Goal: Task Accomplishment & Management: Manage account settings

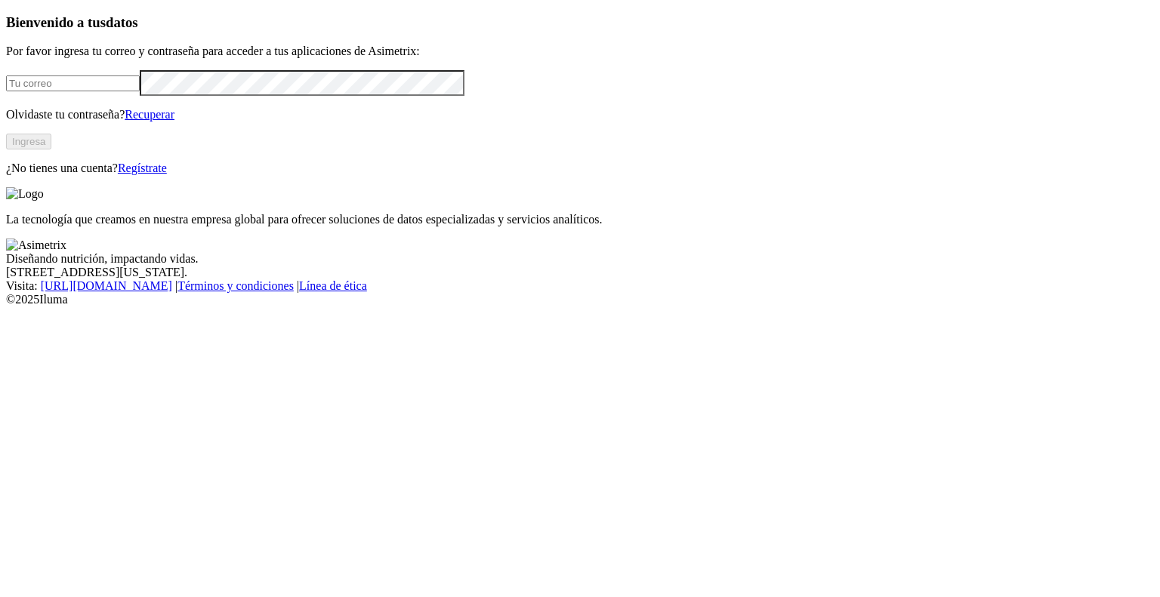
click at [167, 174] on link "Regístrate" at bounding box center [142, 168] width 49 height 13
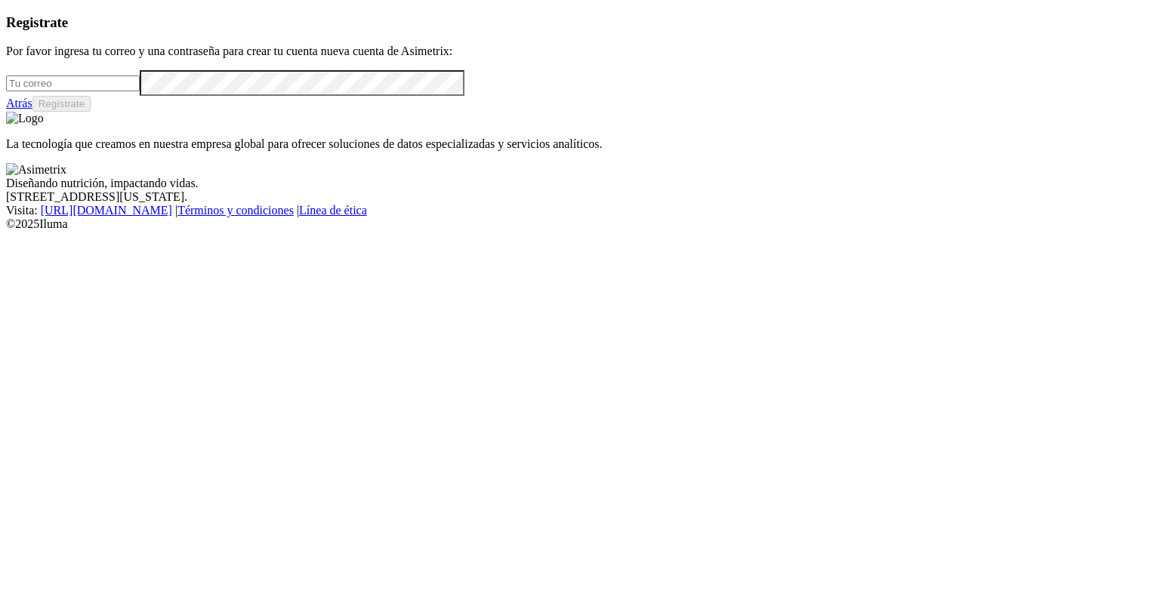
click at [140, 91] on input "email" at bounding box center [73, 83] width 134 height 16
click at [140, 91] on input "alejandro.murphy@preme" at bounding box center [73, 83] width 134 height 16
type input "alejandro.murphy@premexcorp.com"
click at [91, 112] on button "Regístrate" at bounding box center [61, 104] width 59 height 16
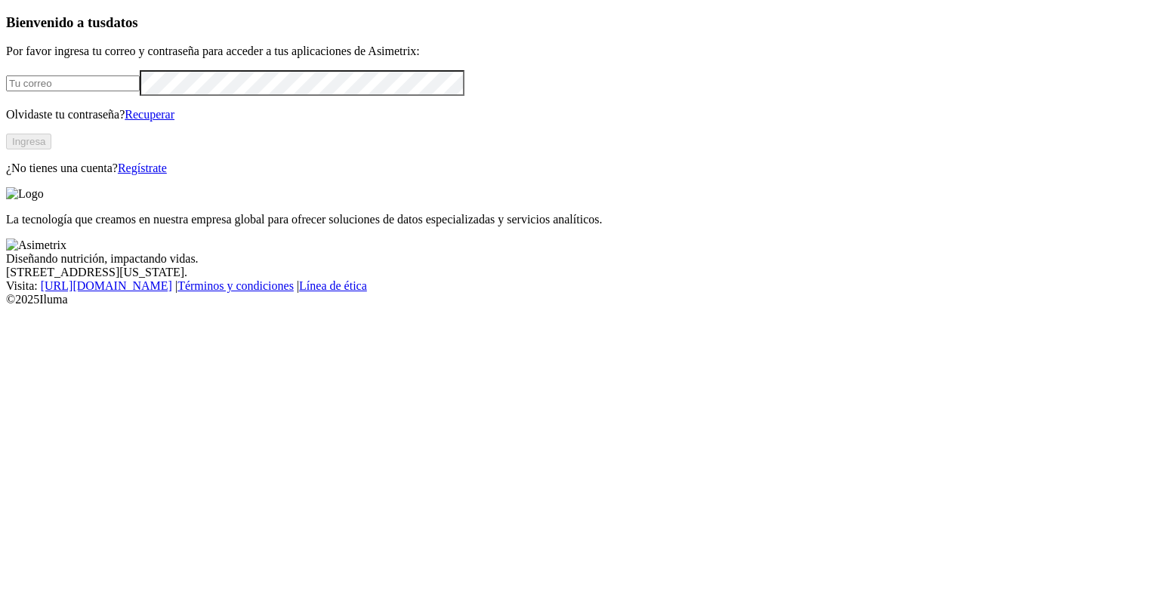
click at [140, 91] on input "email" at bounding box center [73, 83] width 134 height 16
click input "submit" at bounding box center [0, 0] width 0 height 0
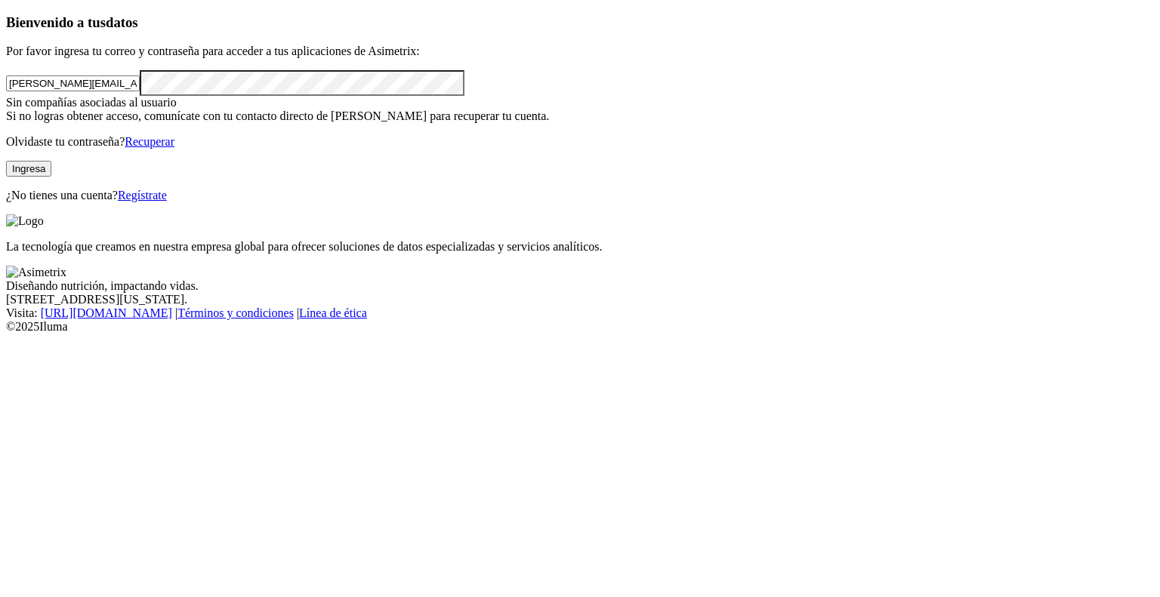
click at [51, 177] on button "Ingresa" at bounding box center [28, 169] width 45 height 16
drag, startPoint x: 190, startPoint y: 186, endPoint x: 69, endPoint y: 165, distance: 122.6
click at [69, 95] on div "ALEJANDRO.MURPHY@PREMEXCORP.COM" at bounding box center [580, 82] width 1148 height 25
type input "alejandro.murphy@premexcorp.com"
click at [51, 177] on button "Ingresa" at bounding box center [28, 169] width 45 height 16
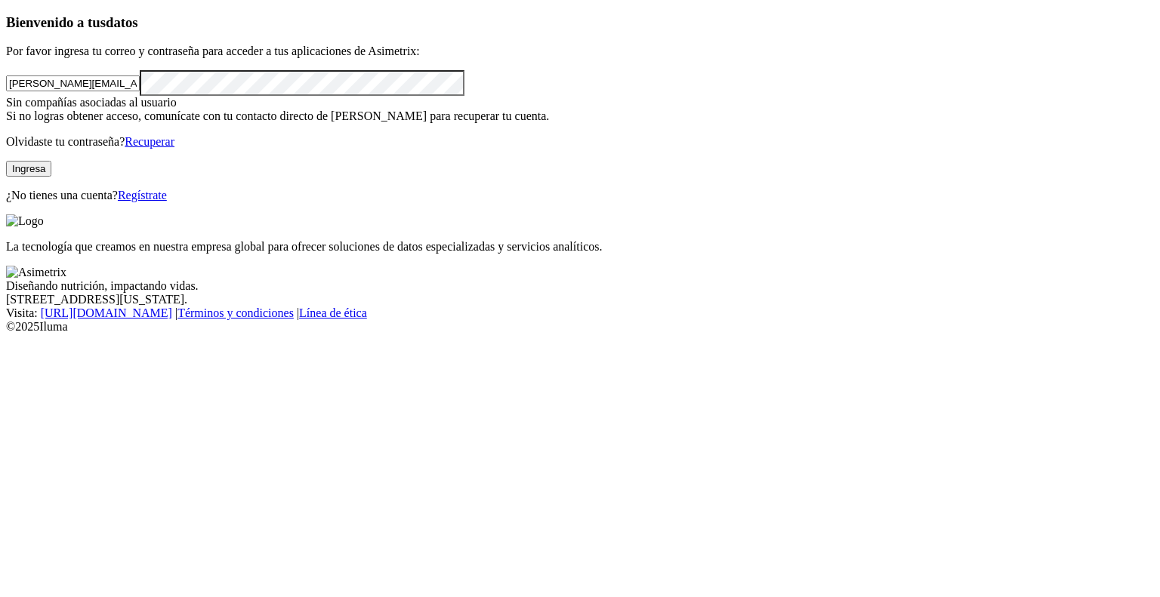
click at [174, 148] on link "Recuperar" at bounding box center [150, 141] width 50 height 13
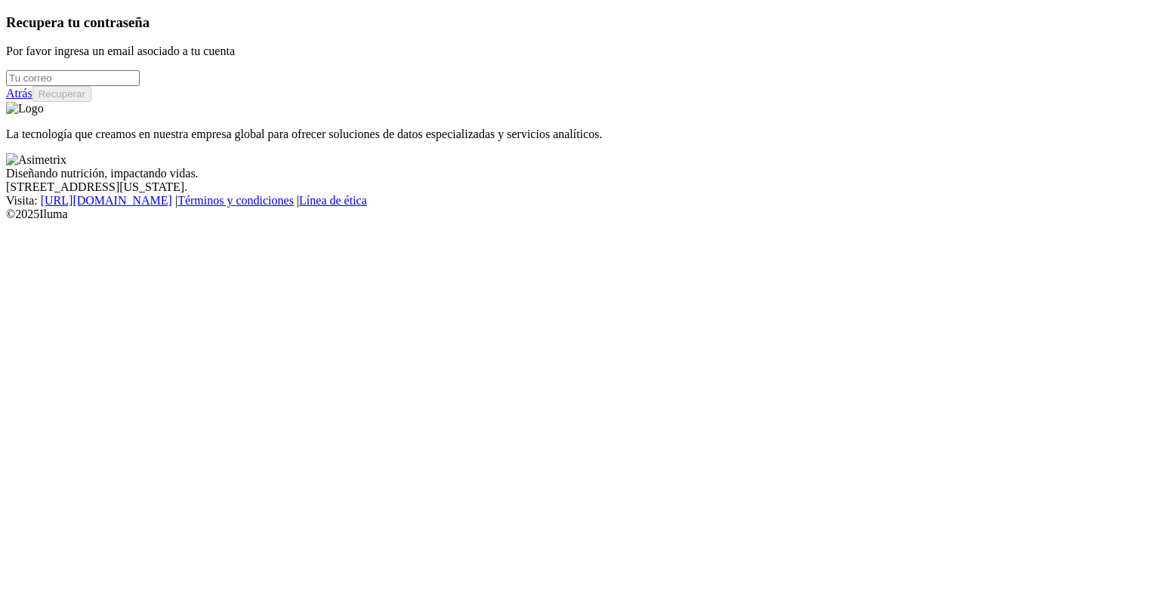
click at [140, 86] on input "email" at bounding box center [73, 78] width 134 height 16
type input "alejandro.murphy@premexcorp.com"
click at [91, 102] on button "Recuperar" at bounding box center [61, 94] width 59 height 16
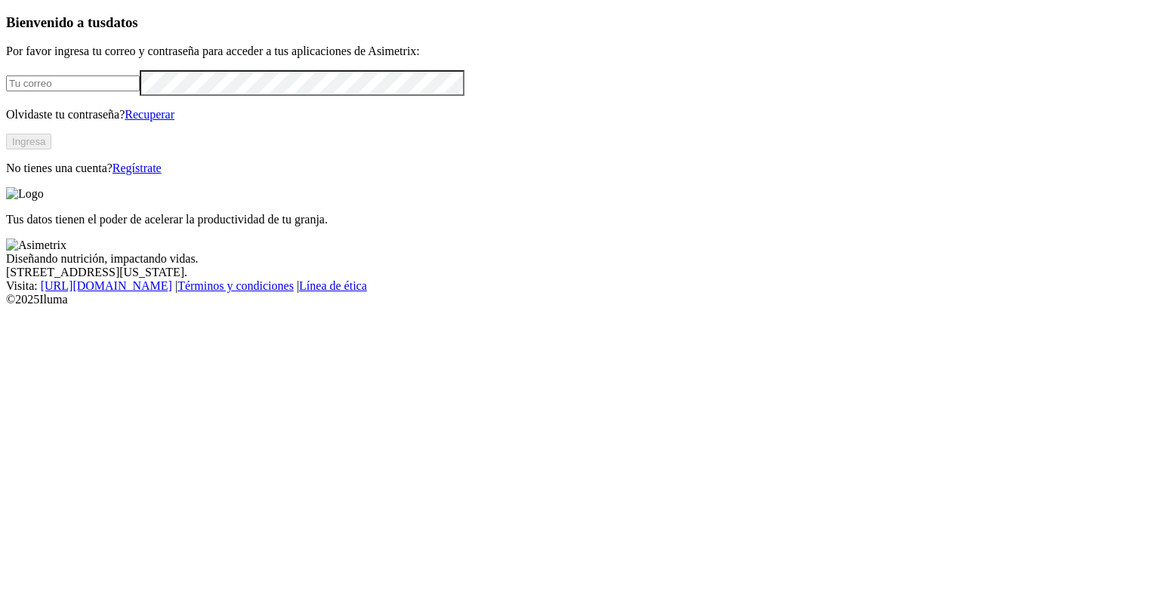
click at [140, 91] on input "email" at bounding box center [73, 83] width 134 height 16
type input "alejandro.murphy@premexcorp.com"
click at [51, 149] on button "Ingresa" at bounding box center [28, 142] width 45 height 16
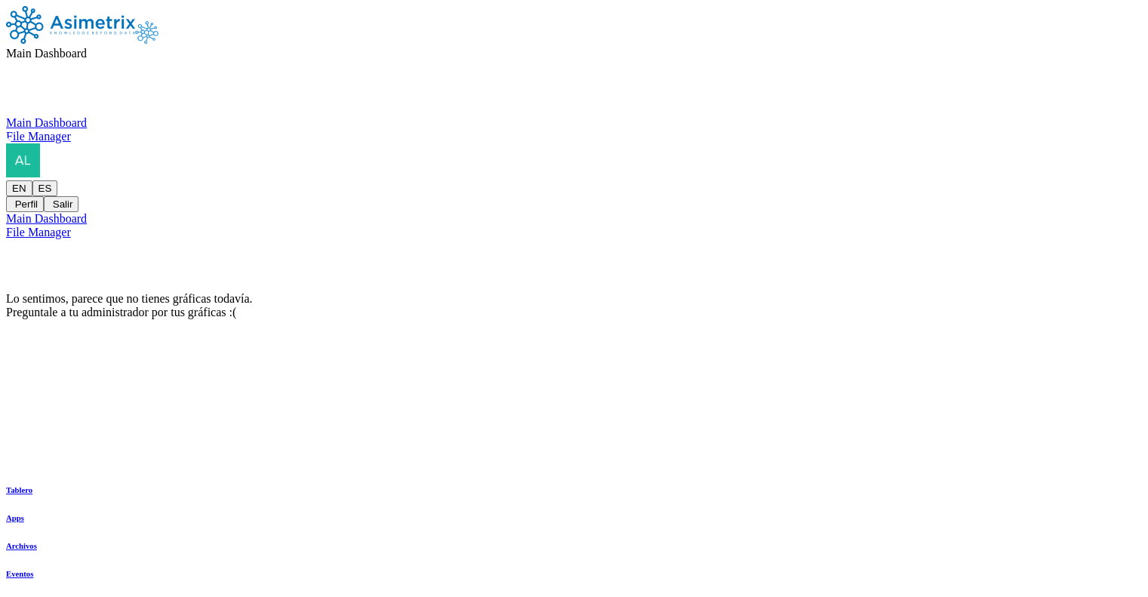
click at [87, 47] on span "Main Dashboard" at bounding box center [46, 53] width 81 height 13
click at [241, 143] on div "Main Dashboard File Manager" at bounding box center [574, 129] width 1136 height 27
click at [87, 47] on span "Main Dashboard" at bounding box center [46, 53] width 81 height 13
click at [986, 122] on div "Main Dashboard File Manager" at bounding box center [574, 129] width 1136 height 27
click at [6, 180] on icon at bounding box center [6, 180] width 0 height 0
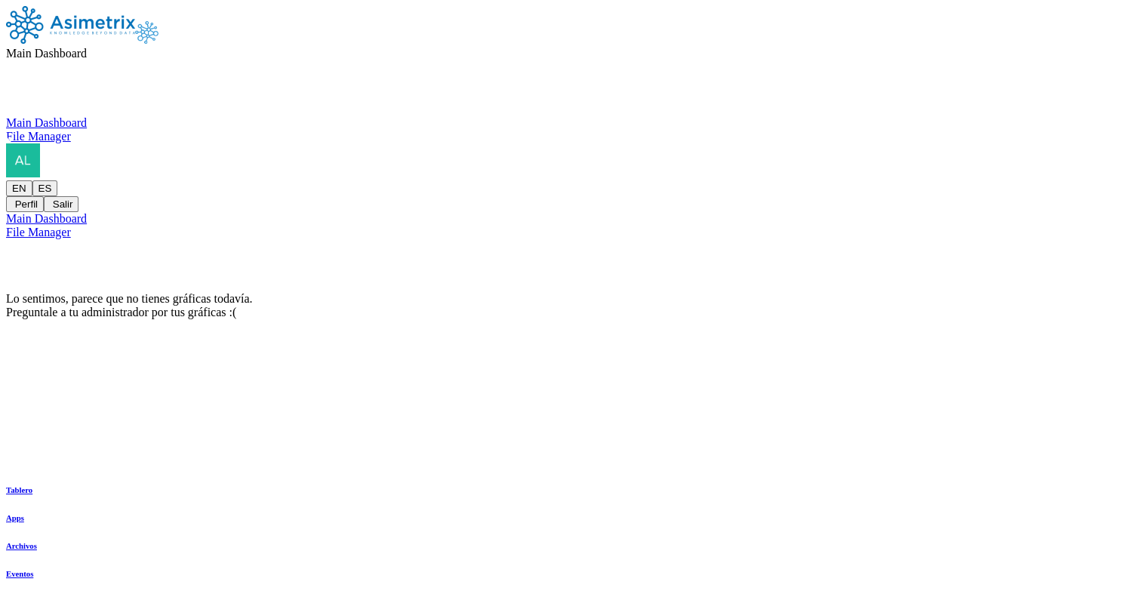
click at [966, 292] on div "Lo sentimos, parece que no tienes gráficas todavía. Preguntale a tu administrad…" at bounding box center [574, 305] width 1136 height 27
click at [6, 143] on span at bounding box center [6, 143] width 0 height 0
click at [6, 143] on icon at bounding box center [6, 143] width 0 height 0
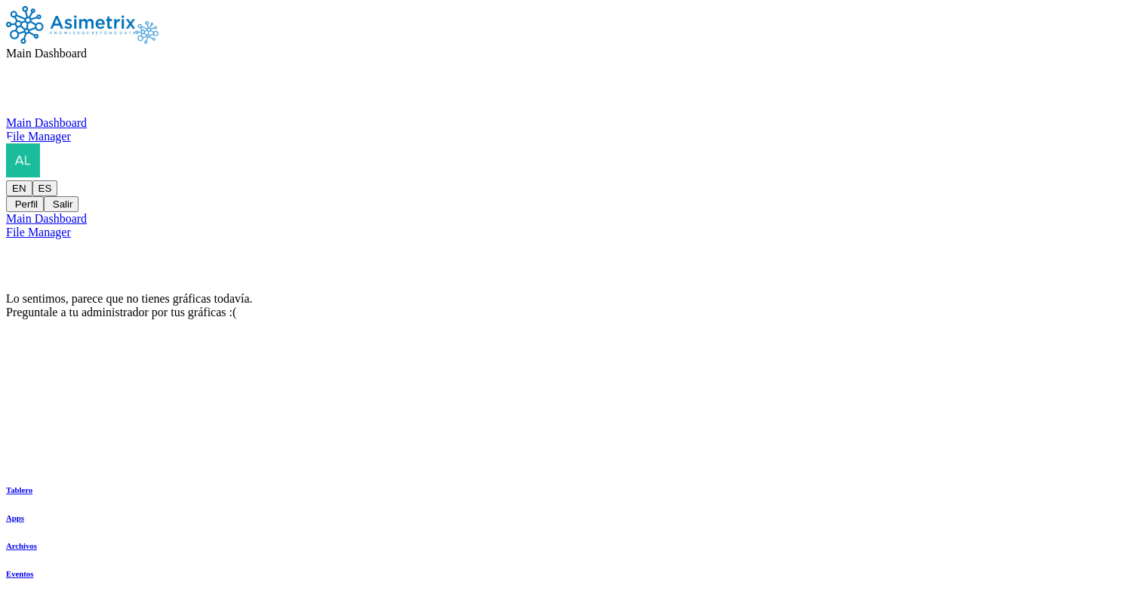
click at [6, 180] on icon at bounding box center [6, 180] width 0 height 0
click at [44, 196] on button "Perfil" at bounding box center [25, 204] width 38 height 16
click at [128, 37] on img at bounding box center [70, 25] width 129 height 38
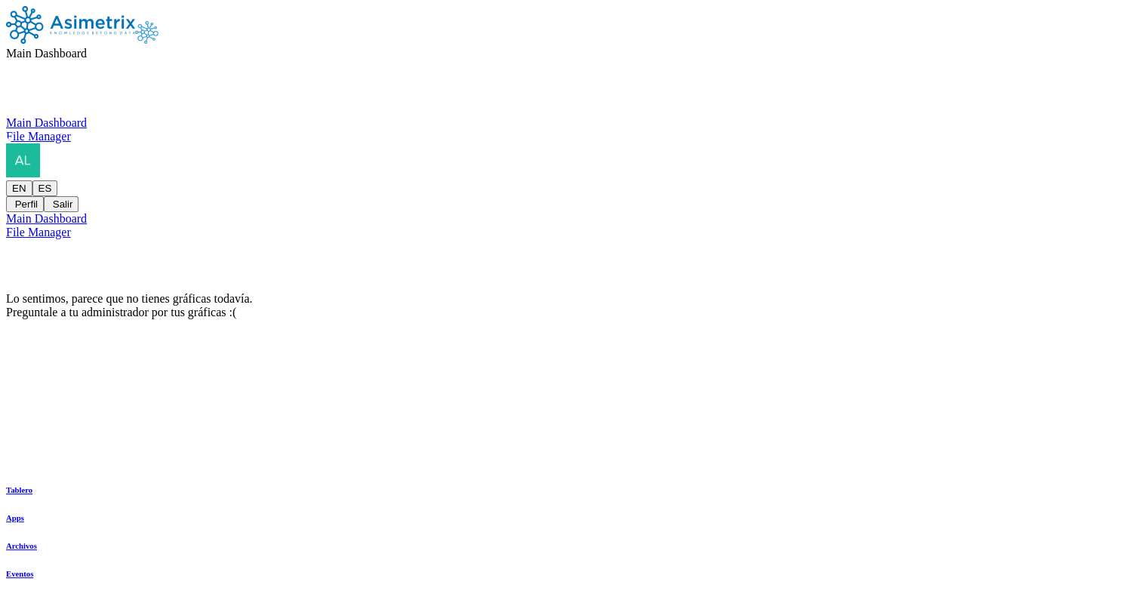
click at [6, 180] on icon at bounding box center [6, 180] width 0 height 0
click at [79, 196] on button "Salir" at bounding box center [61, 204] width 35 height 16
